Goal: Find contact information: Find contact information

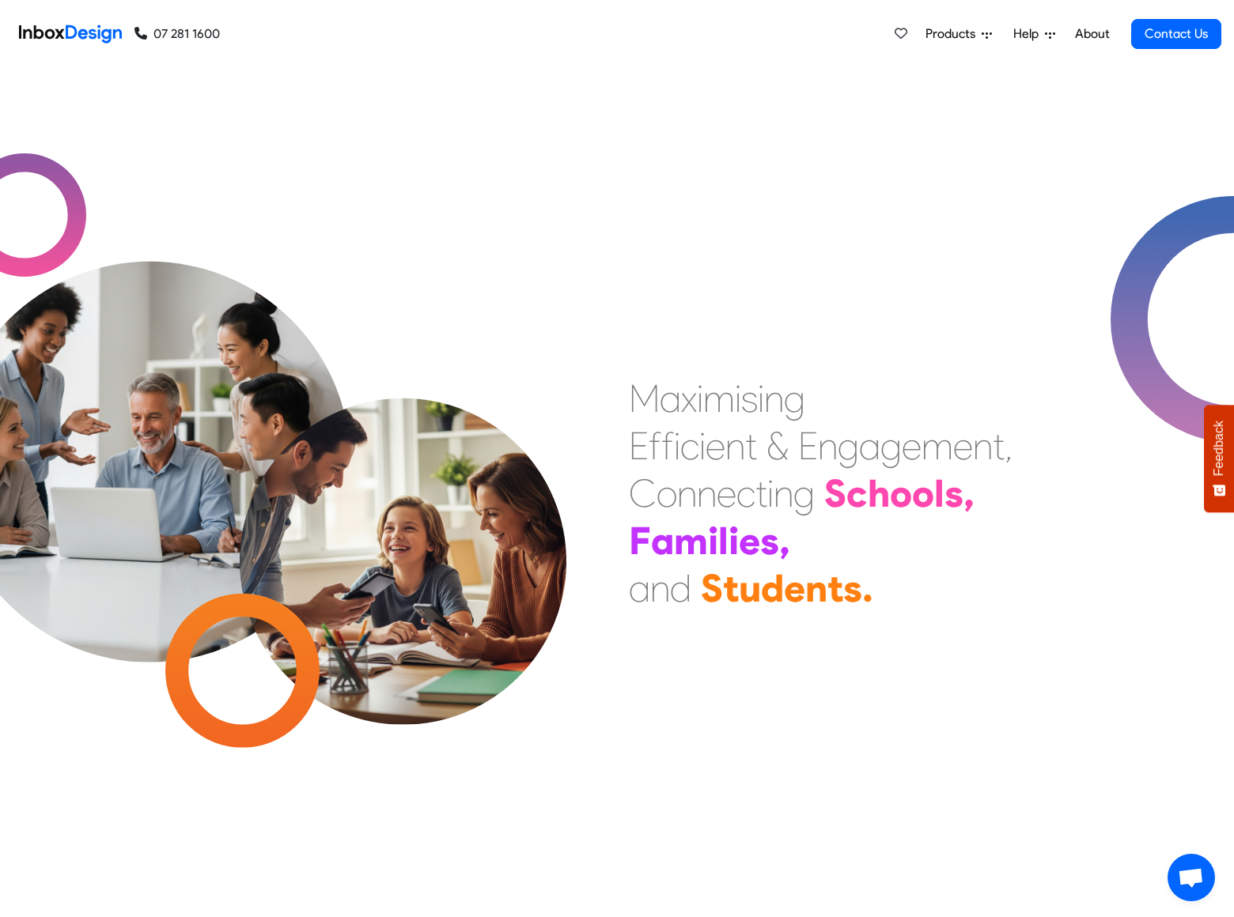
checkbox input "true"
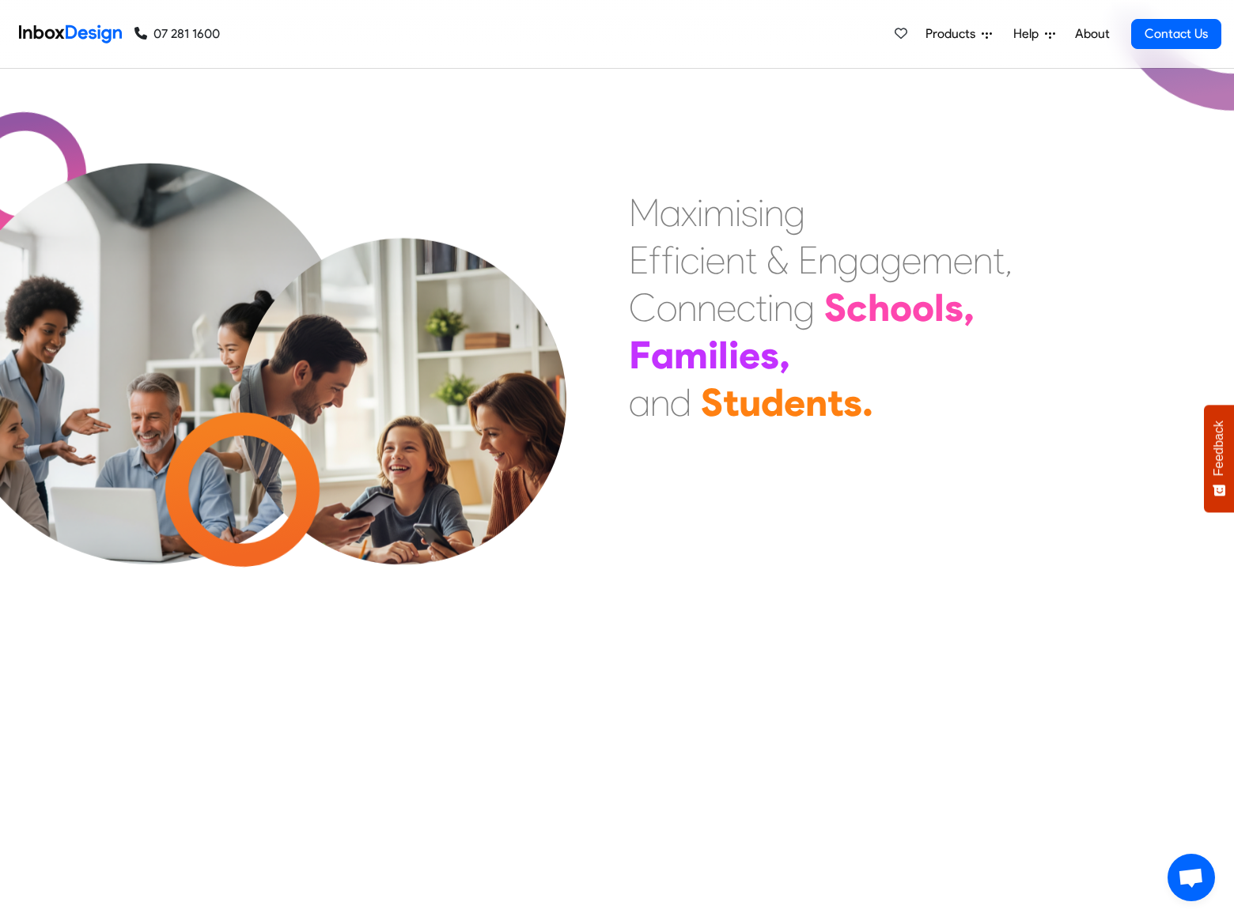
checkbox input "true"
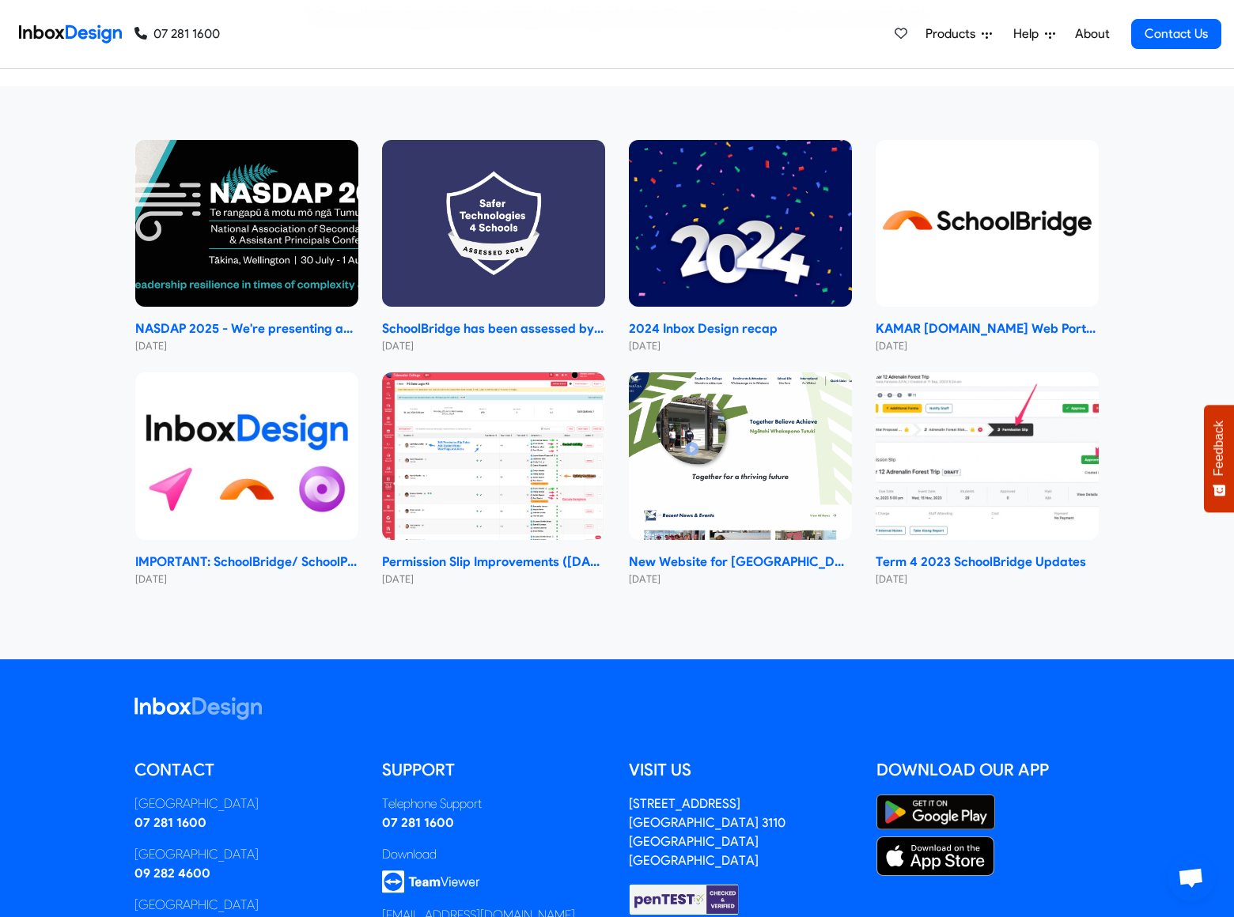
checkbox input "true"
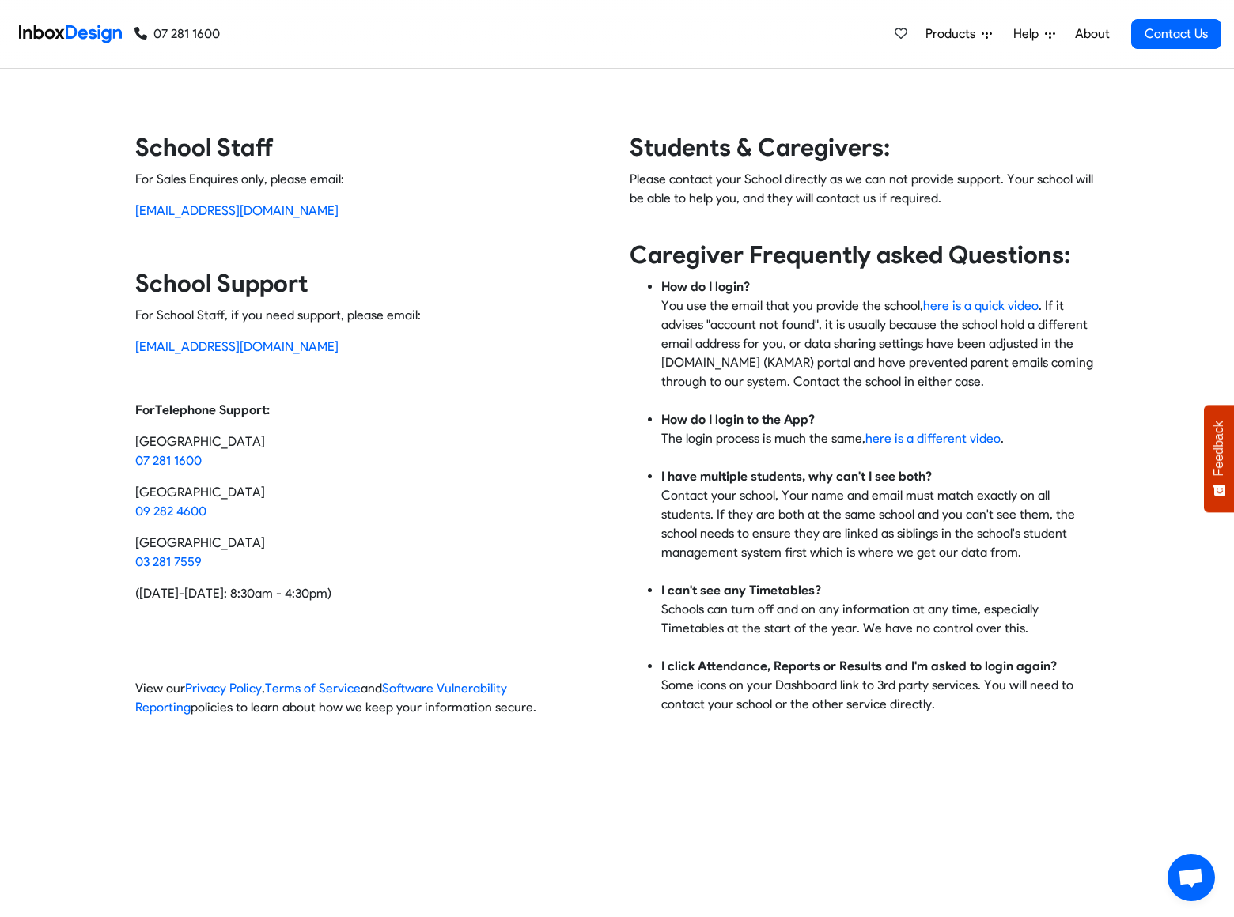
scroll to position [781, 0]
